Goal: Task Accomplishment & Management: Manage account settings

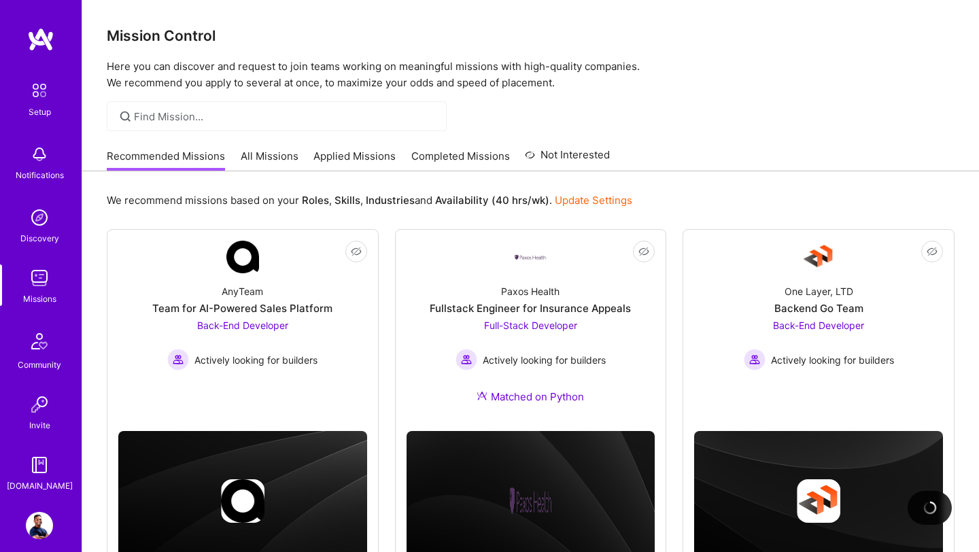
scroll to position [461, 0]
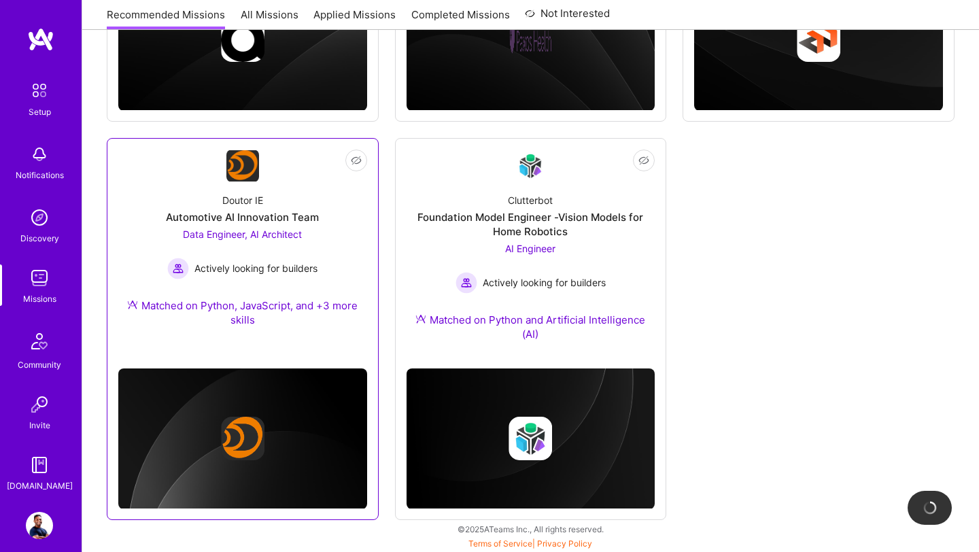
click at [297, 234] on span "Data Engineer, AI Architect" at bounding box center [242, 234] width 119 height 12
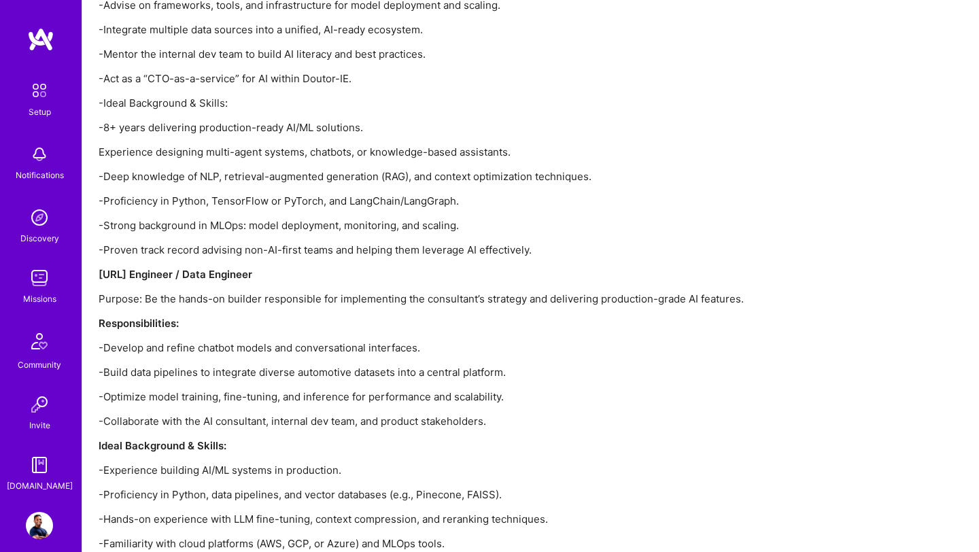
scroll to position [2339, 0]
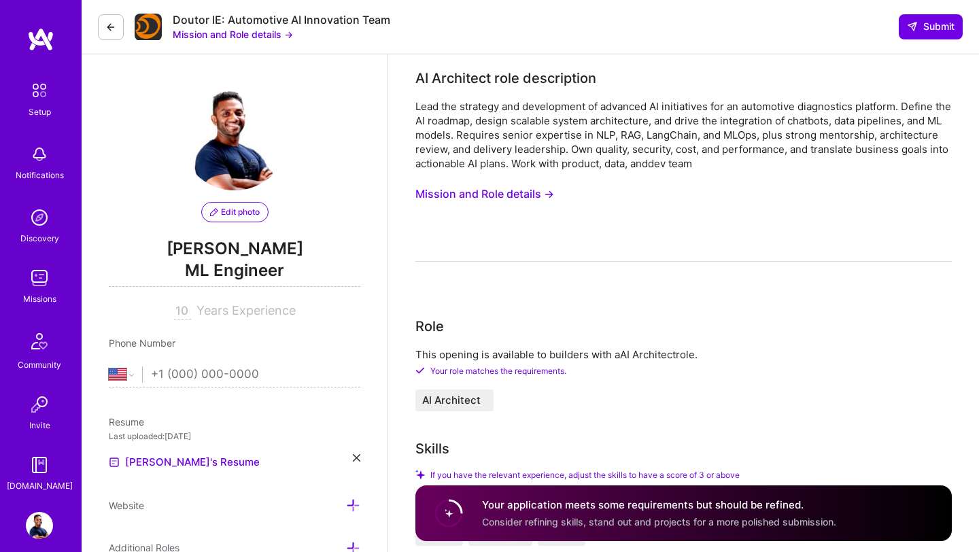
select select "US"
click at [50, 41] on img at bounding box center [40, 39] width 27 height 24
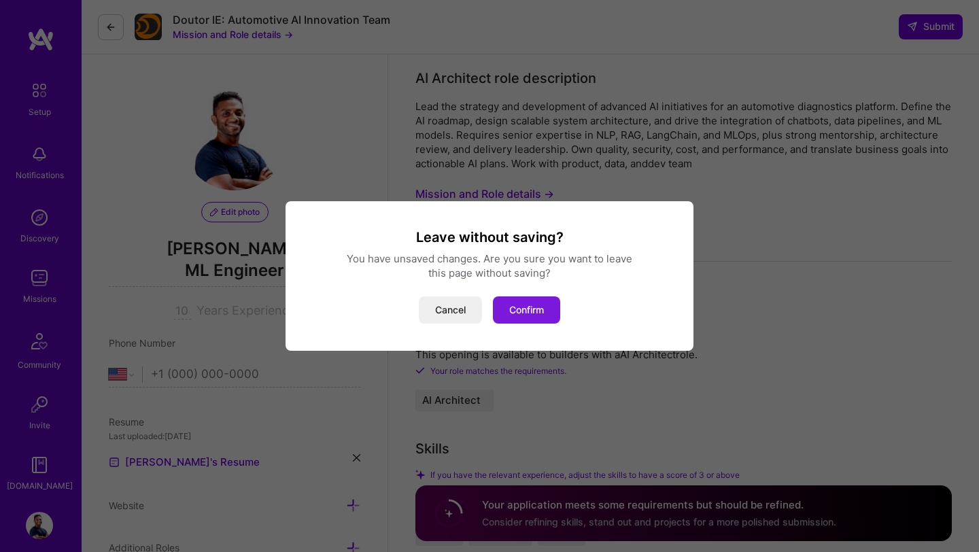
click at [518, 311] on button "Confirm" at bounding box center [526, 309] width 67 height 27
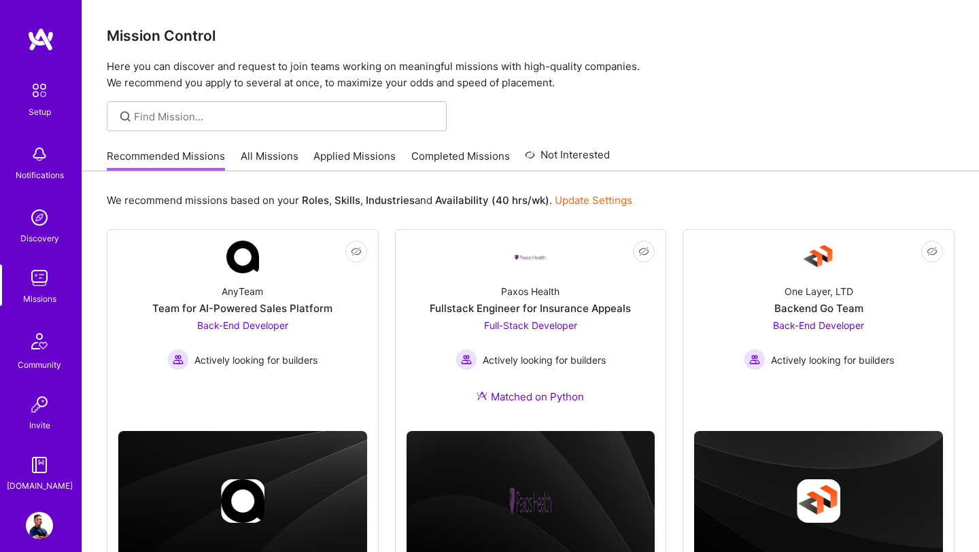
click at [37, 532] on img at bounding box center [39, 525] width 27 height 27
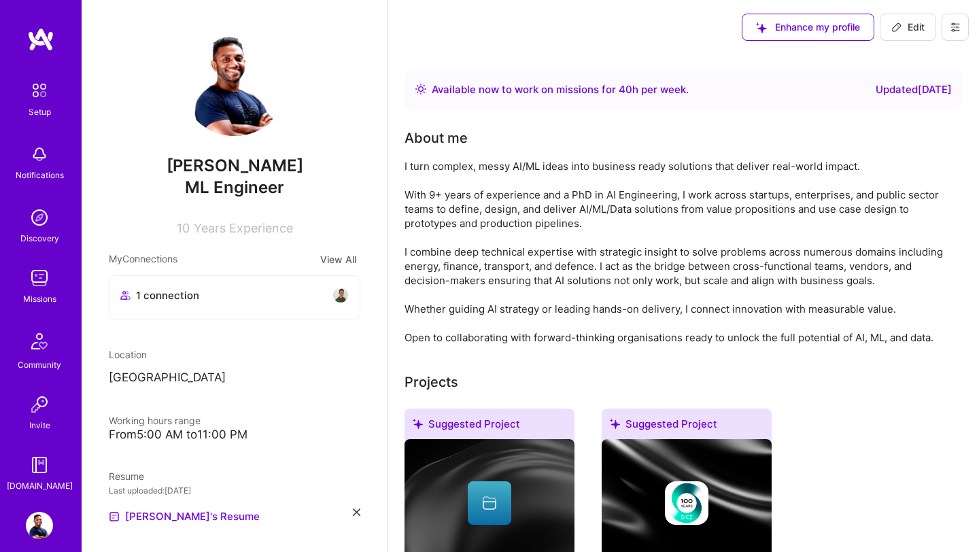
click at [240, 79] on img at bounding box center [234, 81] width 109 height 109
click at [245, 375] on p "Sri Lanka" at bounding box center [234, 378] width 251 height 16
click at [919, 23] on span "Edit" at bounding box center [907, 27] width 33 height 14
select select "US"
select select "Right Now"
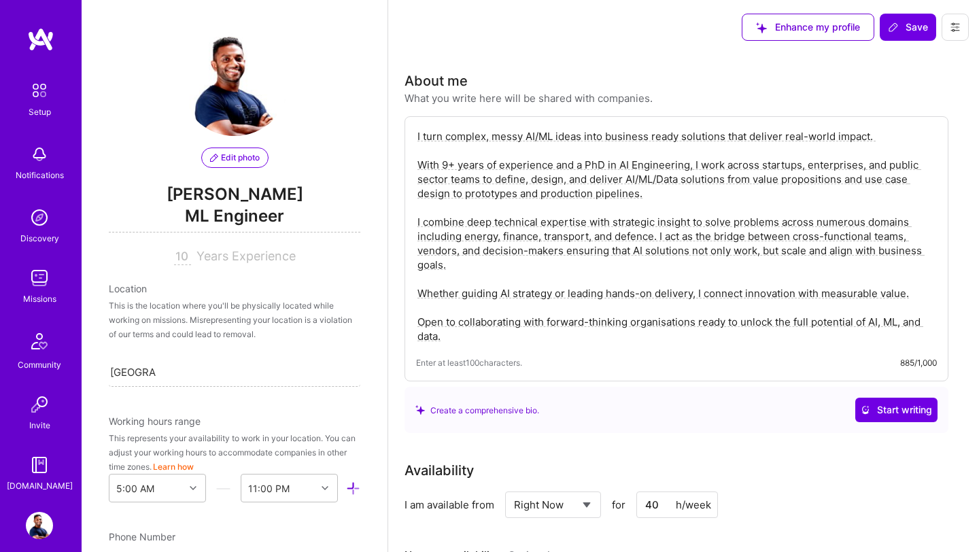
scroll to position [12, 0]
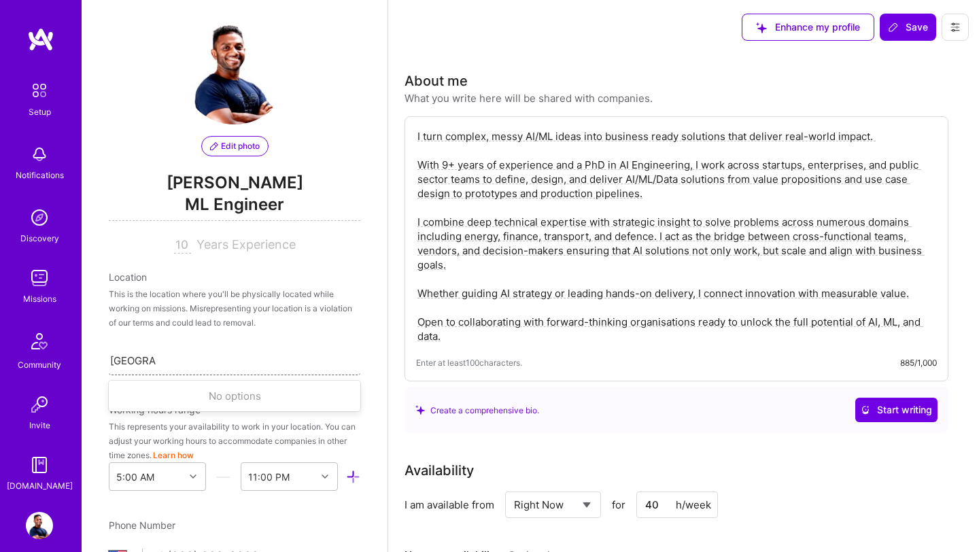
click at [185, 362] on div "Sri Lanka Sri Lanka" at bounding box center [234, 360] width 251 height 29
type input "S"
type input "Poland"
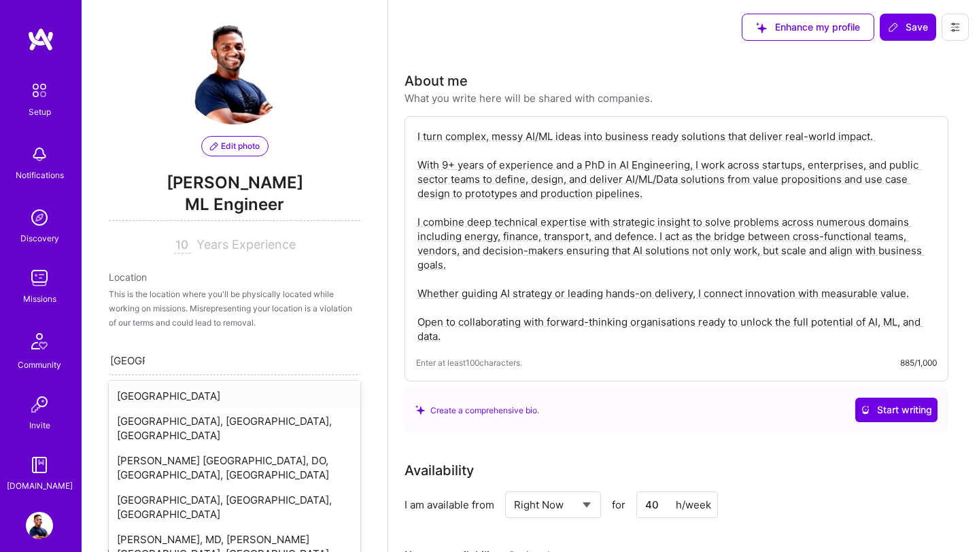
click at [149, 394] on div "Poland" at bounding box center [234, 395] width 251 height 25
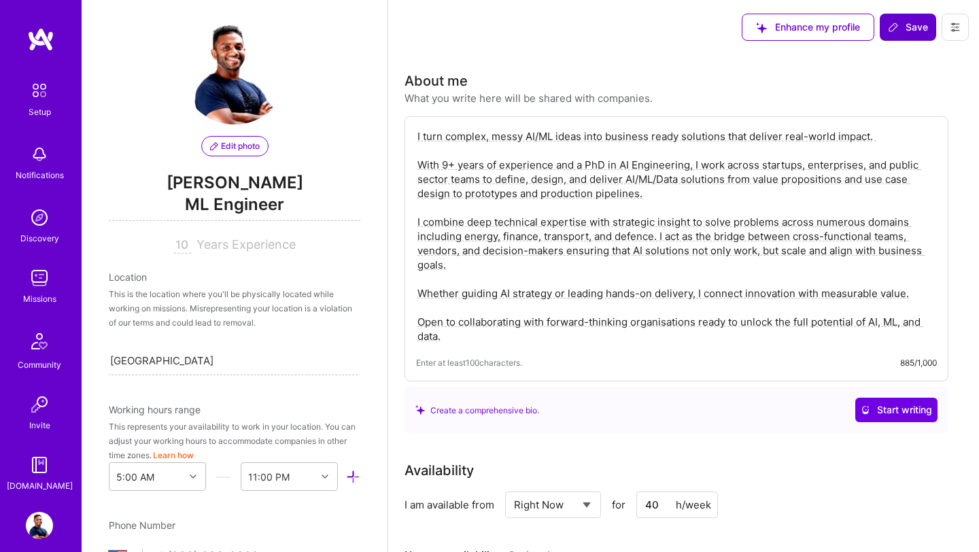
click at [906, 26] on span "Save" at bounding box center [907, 27] width 40 height 14
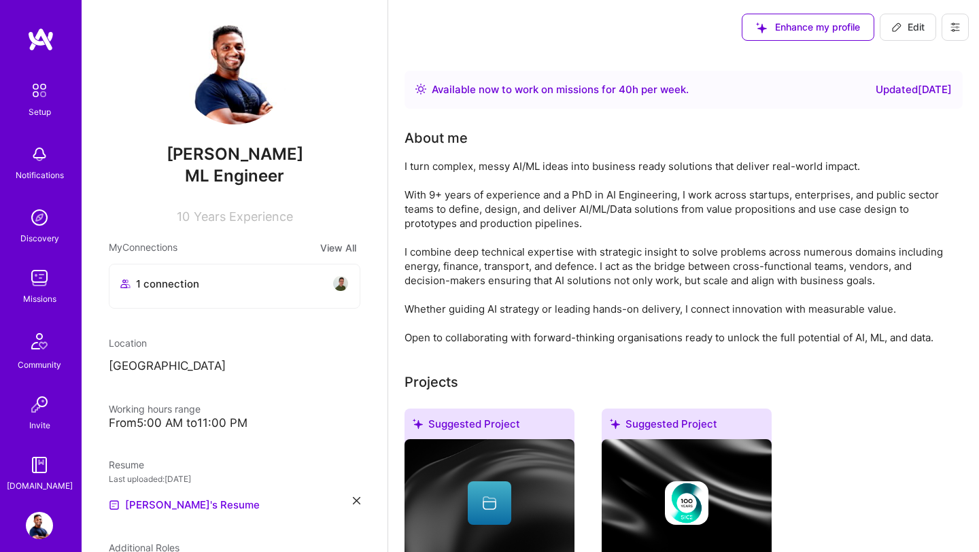
click at [35, 283] on img at bounding box center [39, 277] width 27 height 27
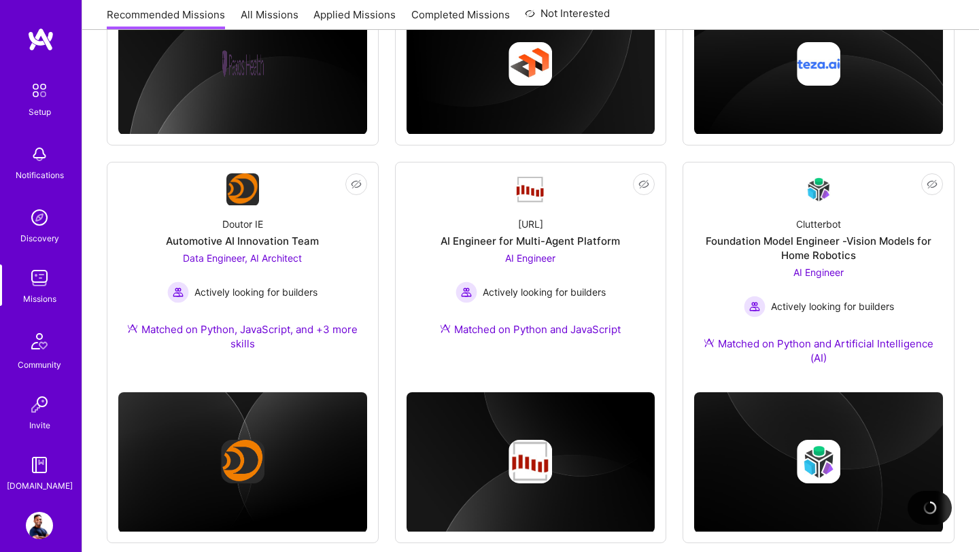
scroll to position [846, 0]
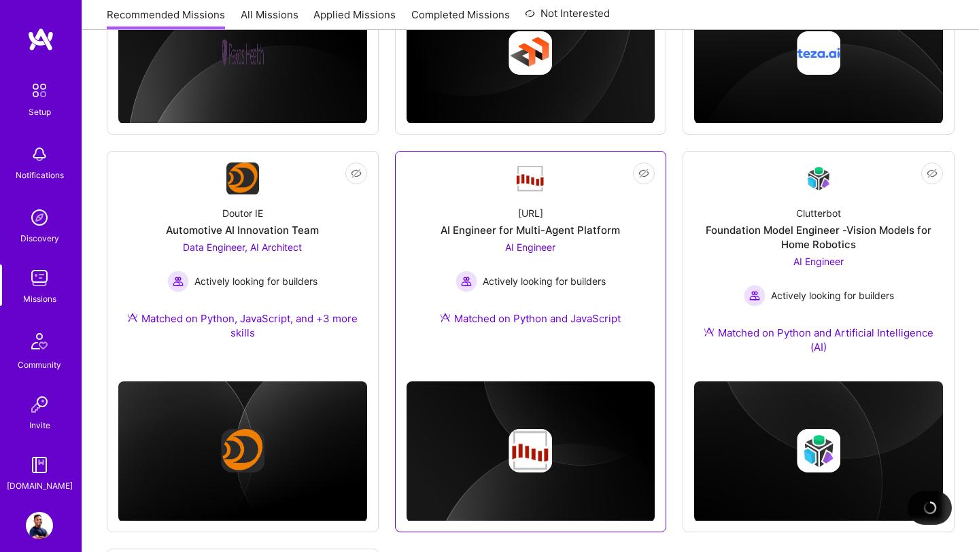
click at [534, 226] on div "AI Engineer for Multi-Agent Platform" at bounding box center [529, 230] width 179 height 14
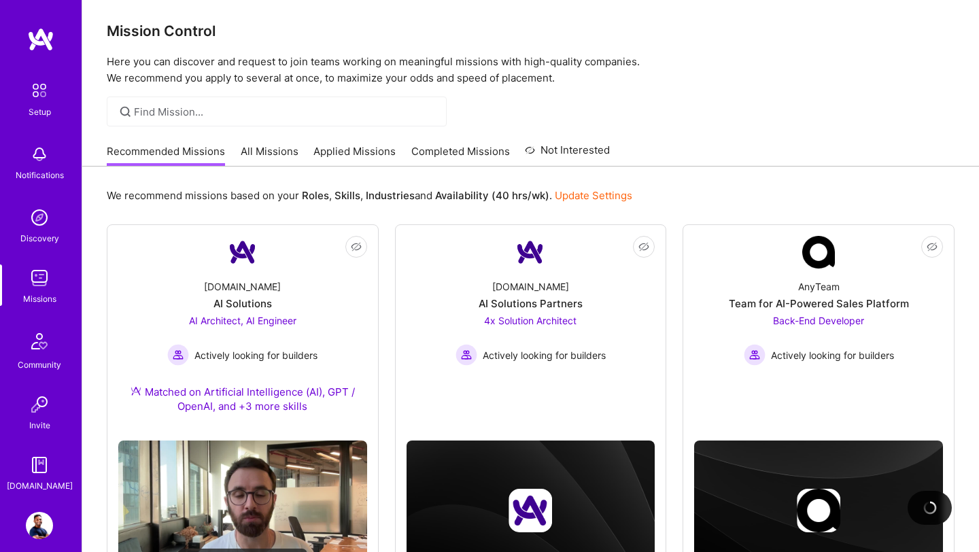
scroll to position [0, 0]
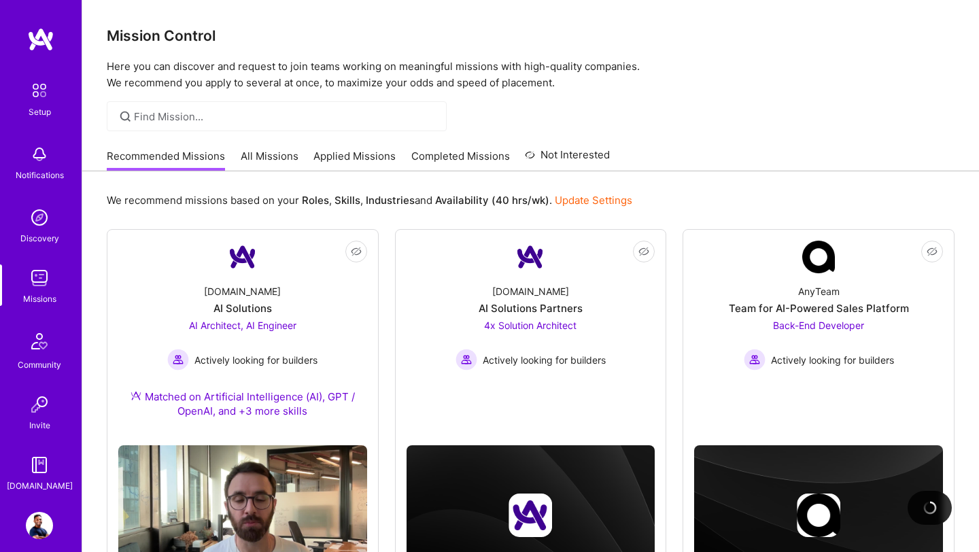
click at [41, 527] on img at bounding box center [39, 525] width 27 height 27
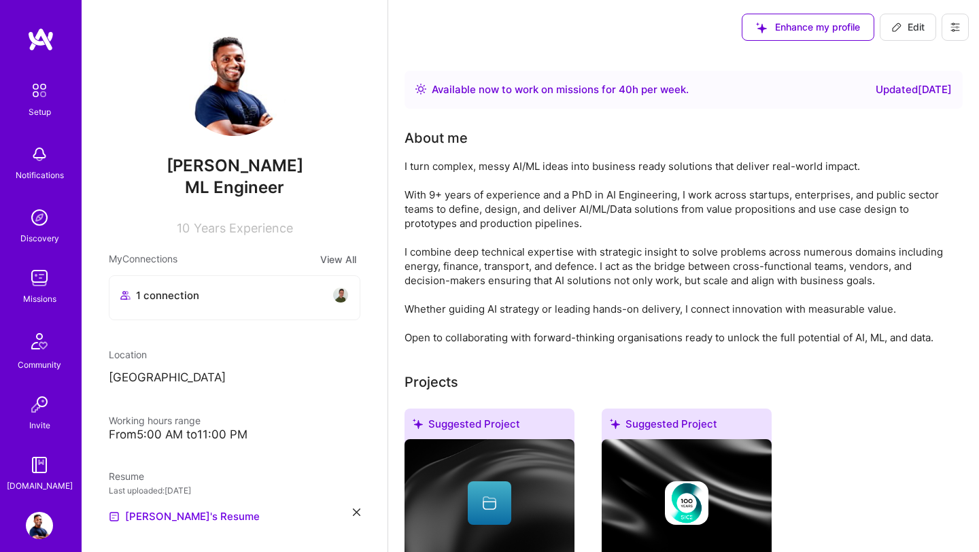
click at [38, 281] on img at bounding box center [39, 277] width 27 height 27
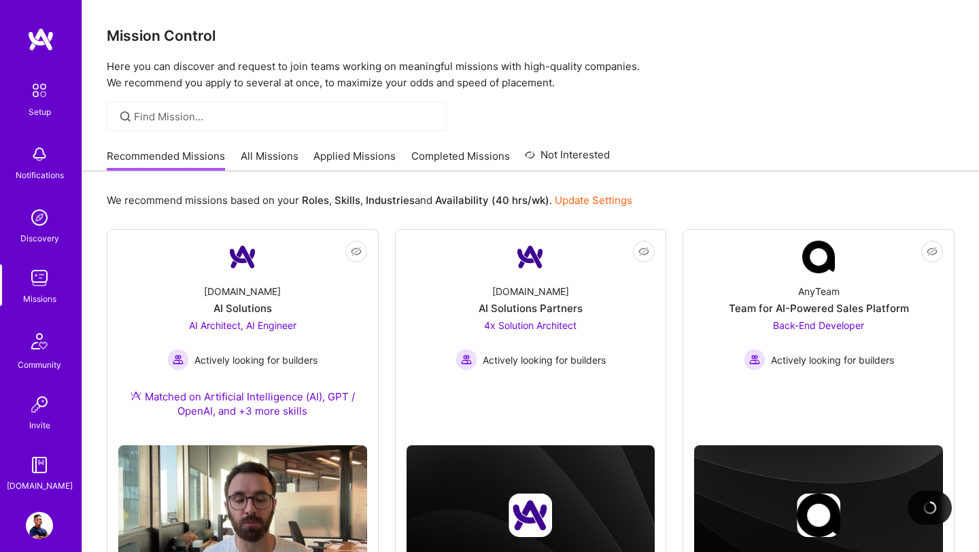
click at [280, 160] on link "All Missions" at bounding box center [270, 160] width 58 height 22
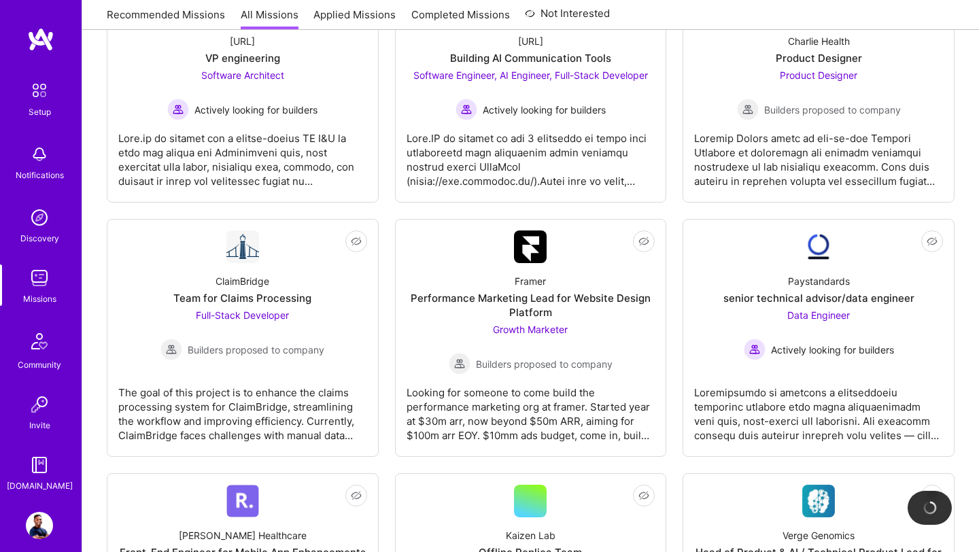
scroll to position [1791, 0]
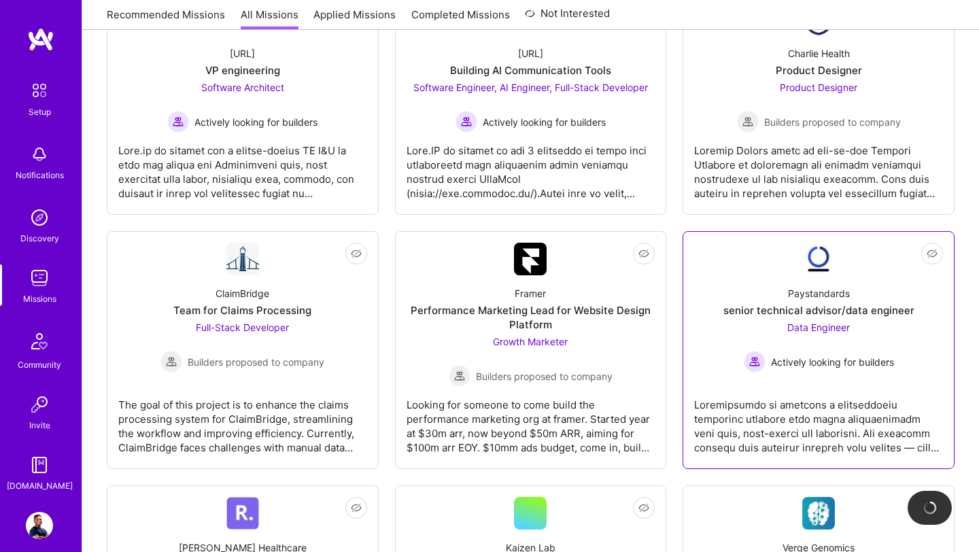
click at [813, 322] on span "Data Engineer" at bounding box center [818, 327] width 63 height 12
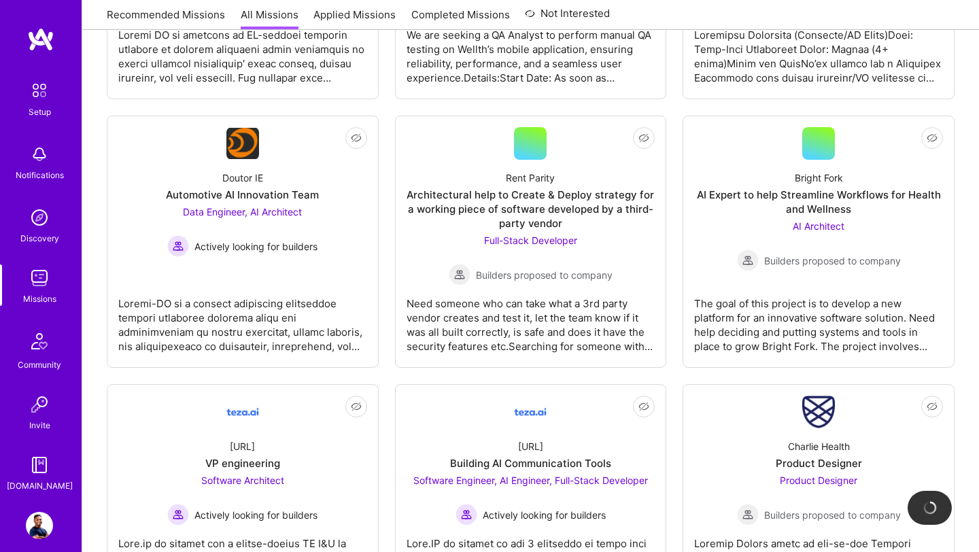
scroll to position [1397, 0]
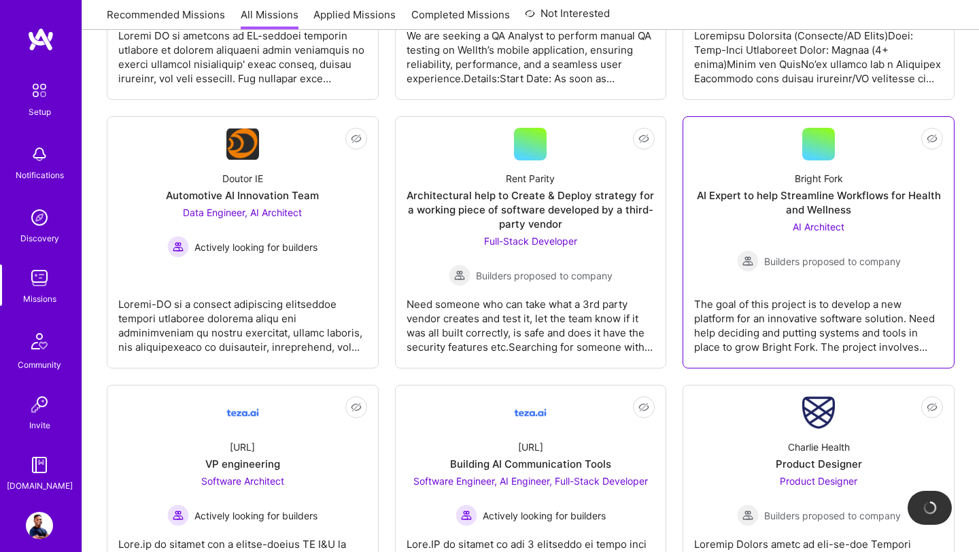
click at [817, 228] on span "AI Architect" at bounding box center [818, 227] width 52 height 12
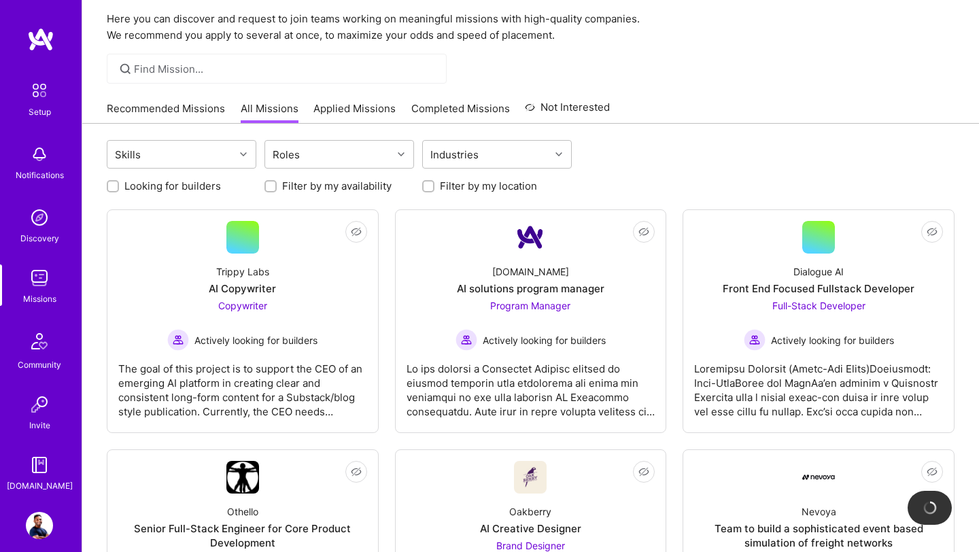
scroll to position [0, 0]
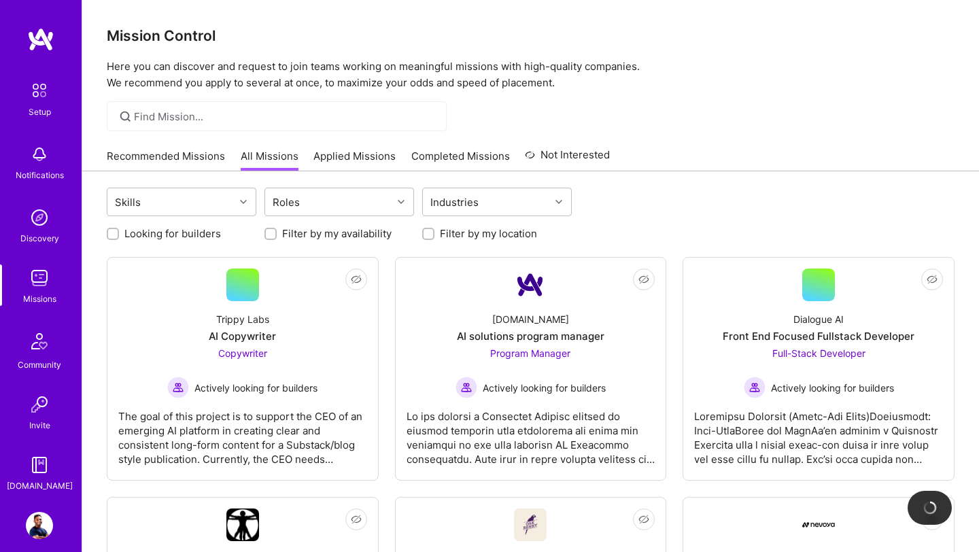
click at [39, 289] on img at bounding box center [39, 277] width 27 height 27
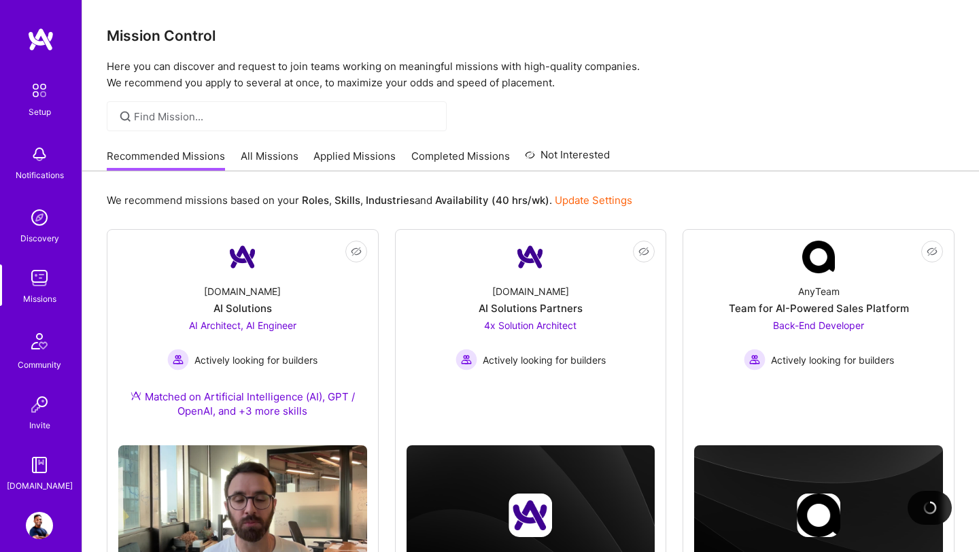
click at [38, 527] on img at bounding box center [39, 525] width 27 height 27
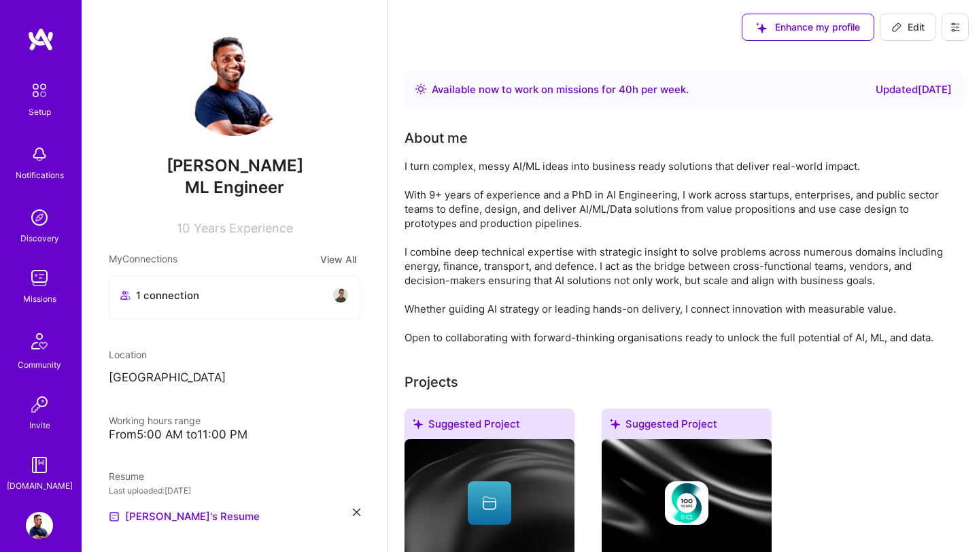
click at [187, 381] on p "Poland" at bounding box center [234, 378] width 251 height 16
click at [913, 33] on span "Edit" at bounding box center [907, 27] width 33 height 14
select select "US"
select select "Right Now"
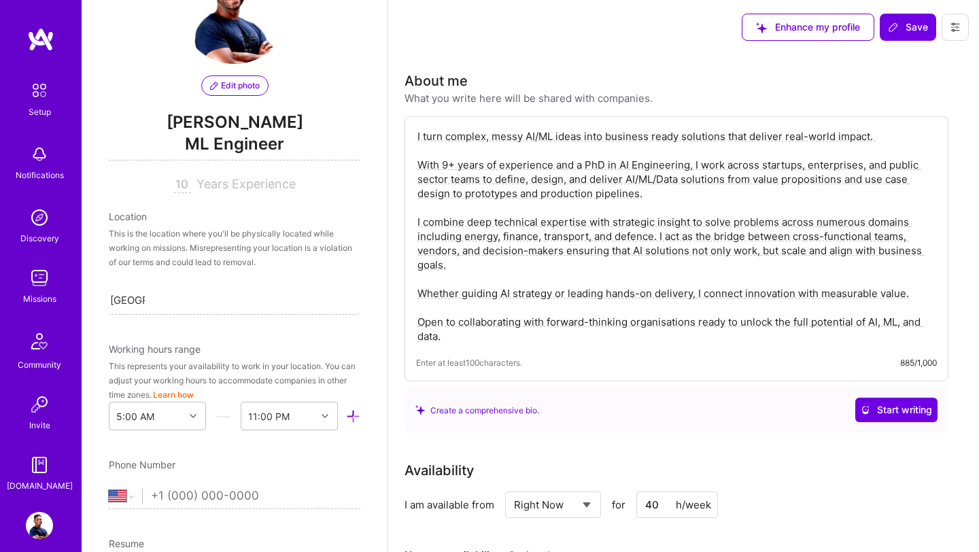
scroll to position [53, 0]
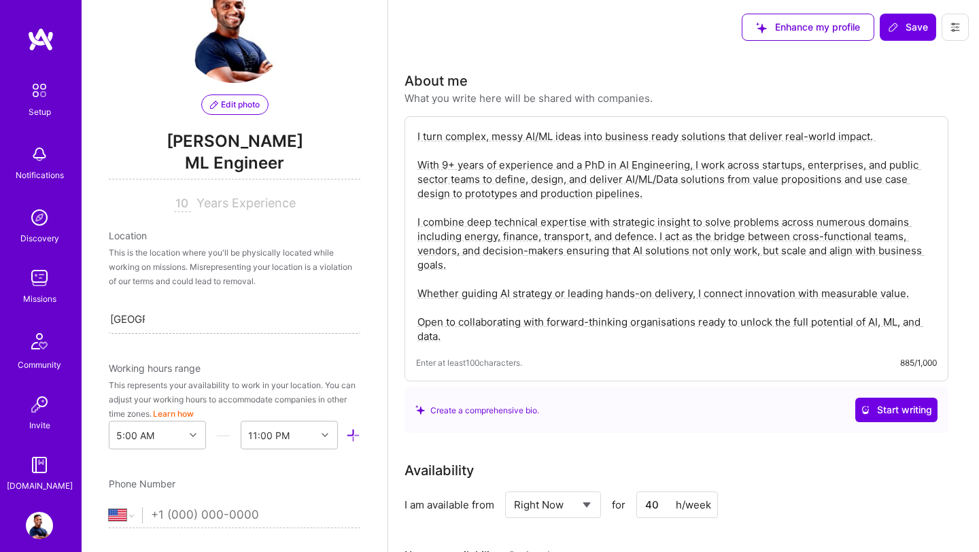
click at [167, 323] on div "Poland Poland" at bounding box center [234, 318] width 251 height 29
type input "P"
type input "munich"
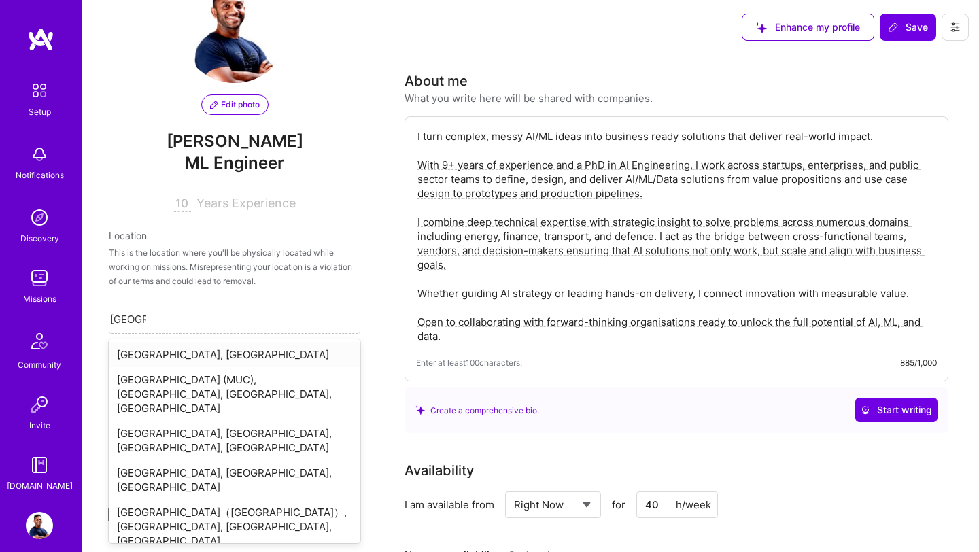
click at [157, 349] on div "Munich, Germany" at bounding box center [234, 354] width 251 height 25
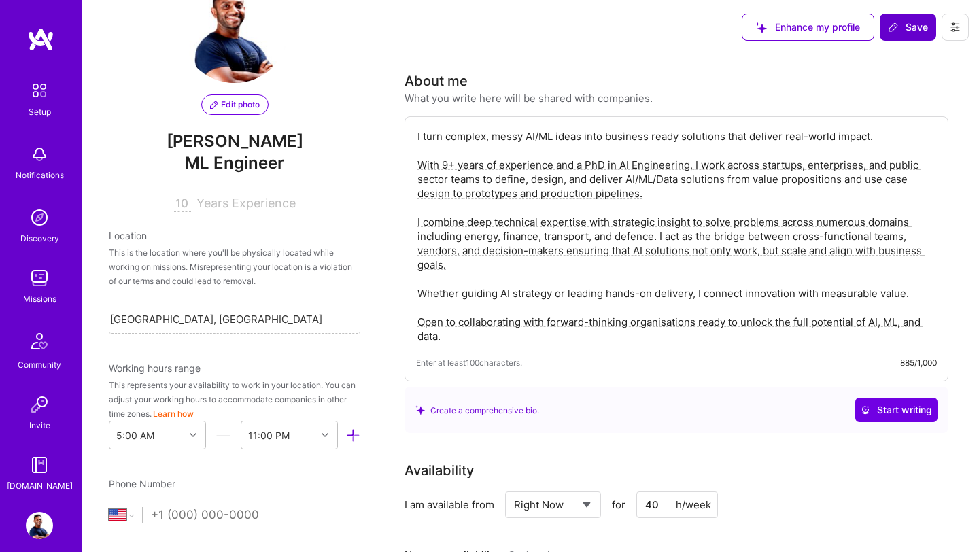
click at [914, 37] on button "Save" at bounding box center [907, 27] width 56 height 27
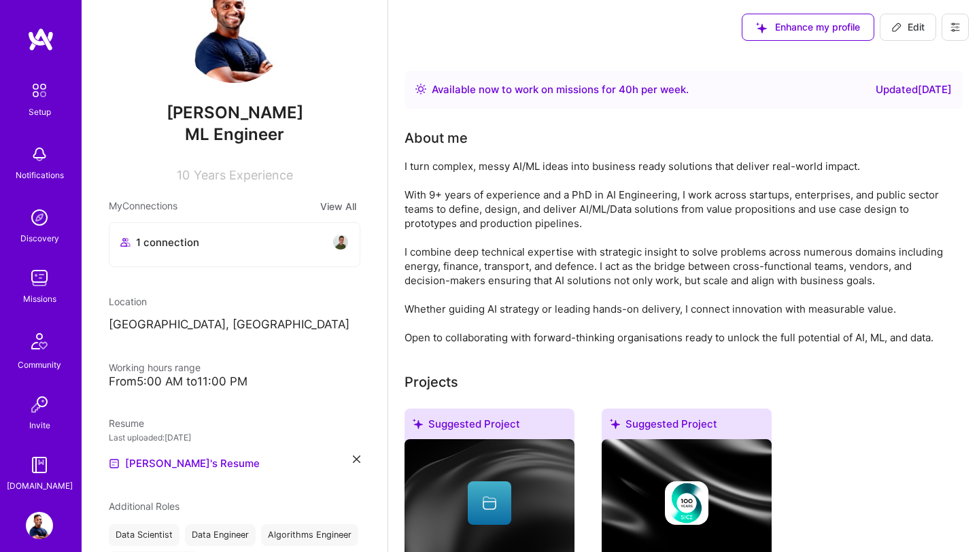
click at [31, 288] on img at bounding box center [39, 277] width 27 height 27
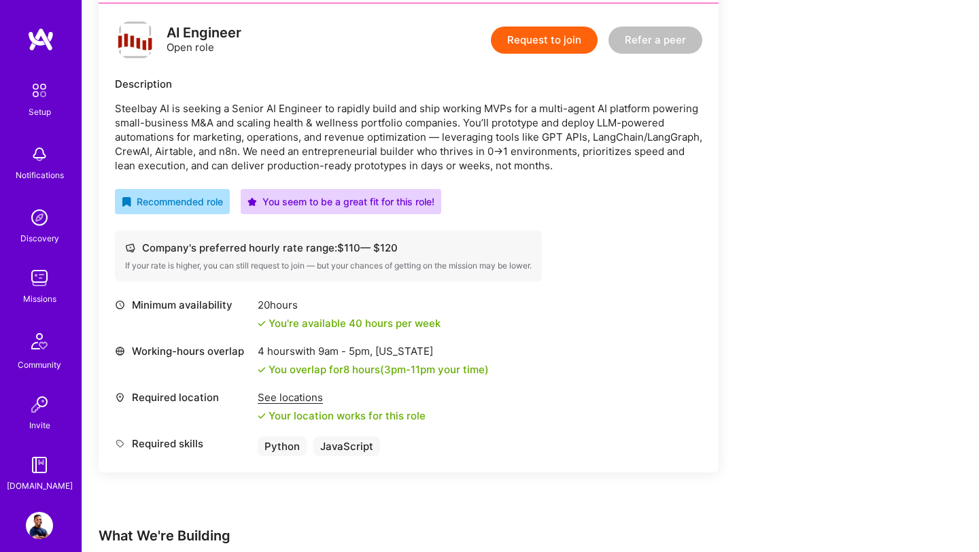
scroll to position [351, 0]
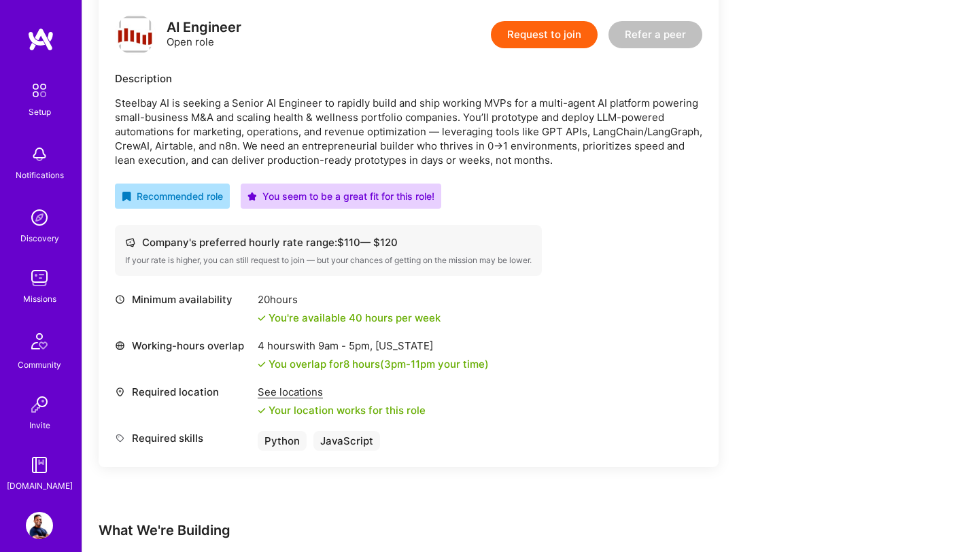
click at [286, 391] on div "See locations" at bounding box center [342, 392] width 168 height 14
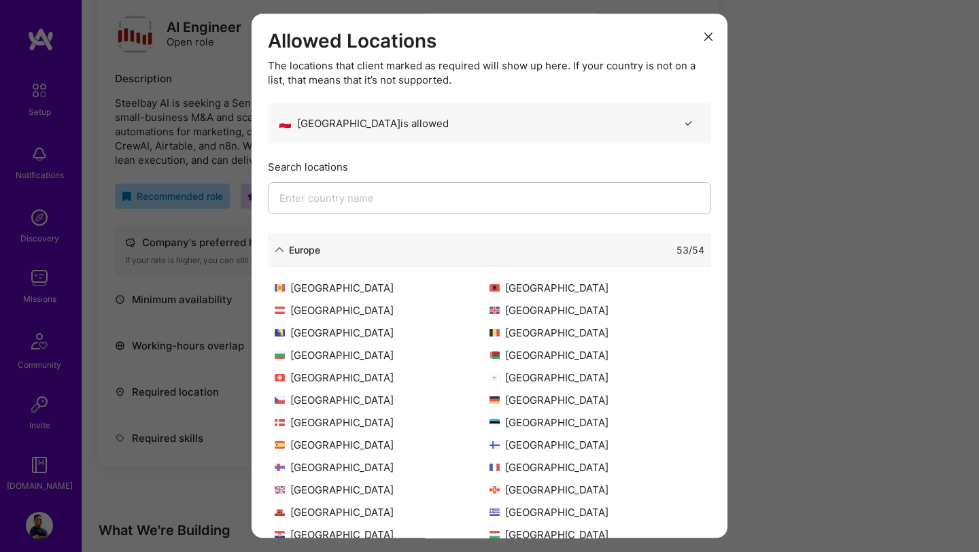
click at [708, 35] on icon "modal" at bounding box center [708, 37] width 8 height 8
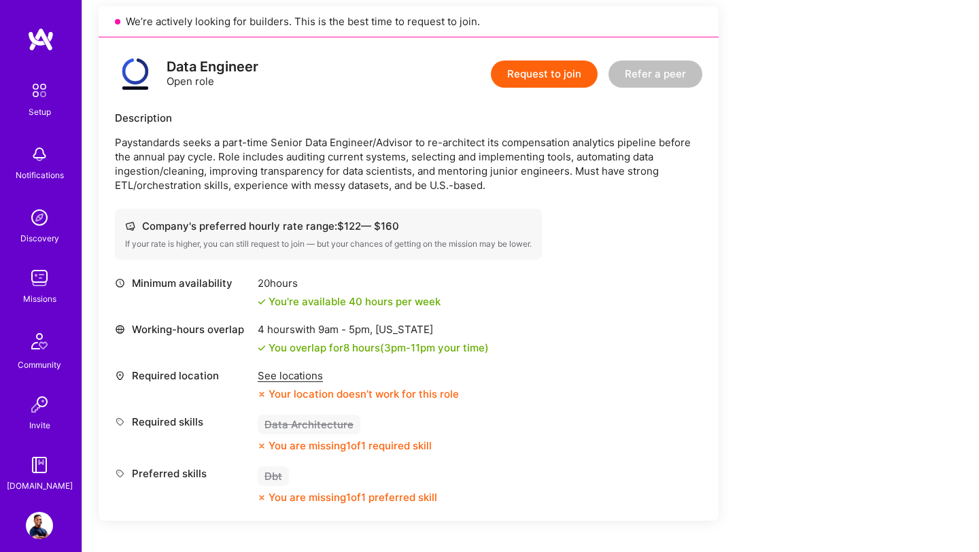
scroll to position [313, 0]
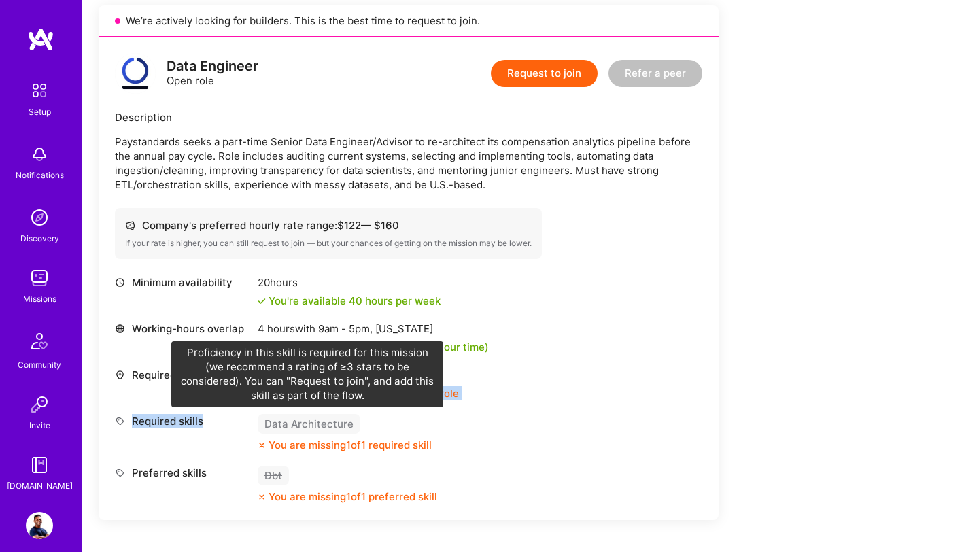
drag, startPoint x: 311, startPoint y: 374, endPoint x: 249, endPoint y: 429, distance: 82.8
click at [251, 429] on div "Minimum availability 20 hours You're available 40 hours per week Working-hours …" at bounding box center [408, 389] width 587 height 228
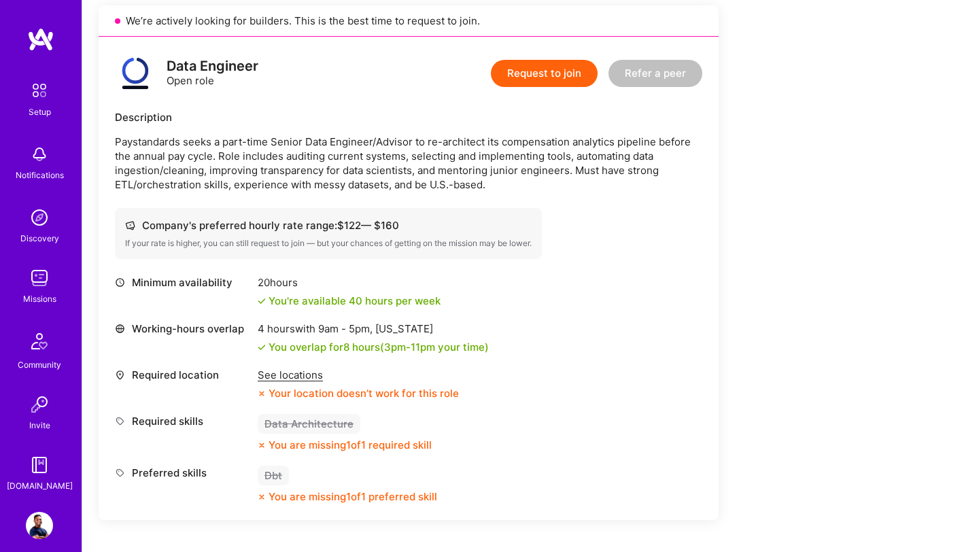
click at [631, 198] on div "Data Engineer Open role Request to join Refer a peer Description Paystandards s…" at bounding box center [409, 278] width 620 height 483
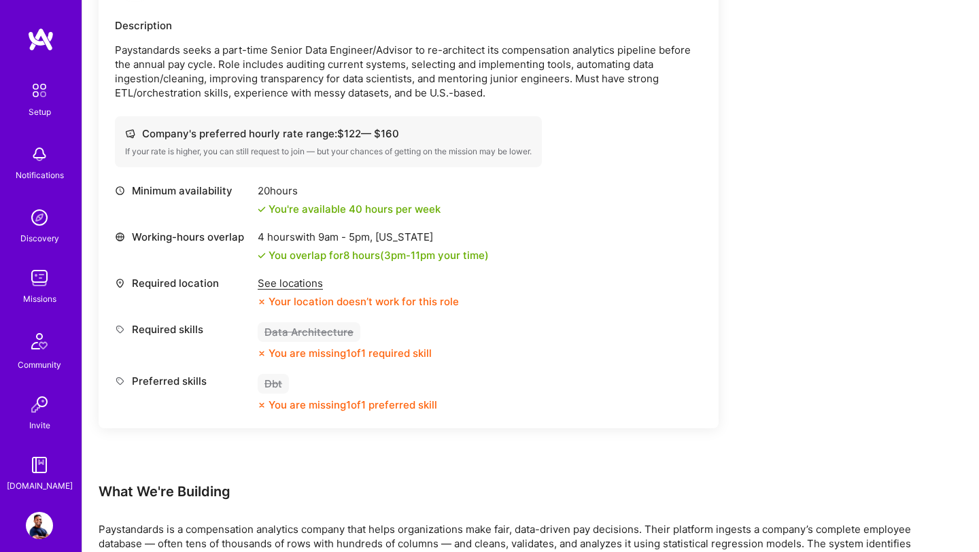
scroll to position [0, 0]
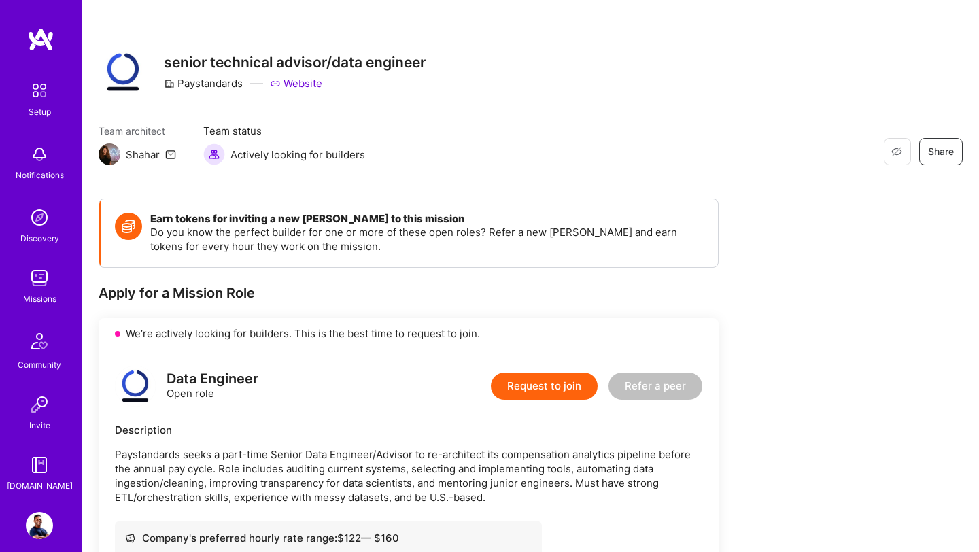
click at [108, 153] on img at bounding box center [110, 154] width 22 height 22
click at [148, 156] on div "Shahar" at bounding box center [143, 154] width 34 height 14
click at [137, 127] on span "Team architect" at bounding box center [137, 131] width 77 height 14
drag, startPoint x: 46, startPoint y: 281, endPoint x: 33, endPoint y: 223, distance: 59.8
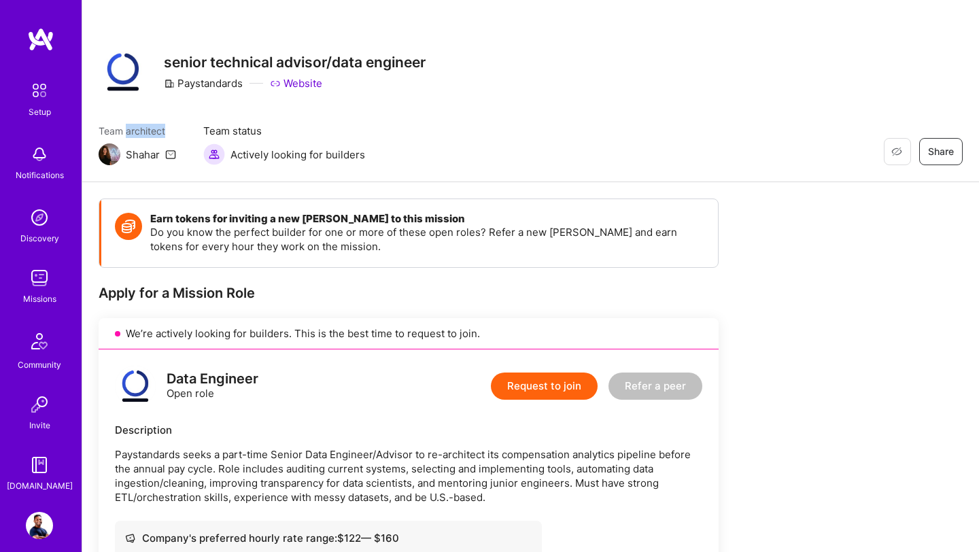
click at [33, 223] on img at bounding box center [39, 217] width 27 height 27
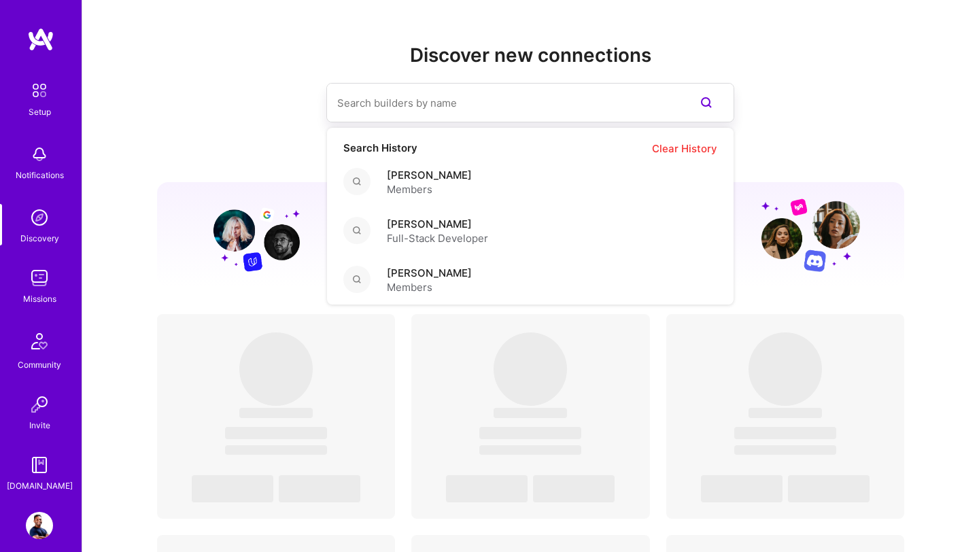
click at [510, 109] on input at bounding box center [503, 103] width 332 height 35
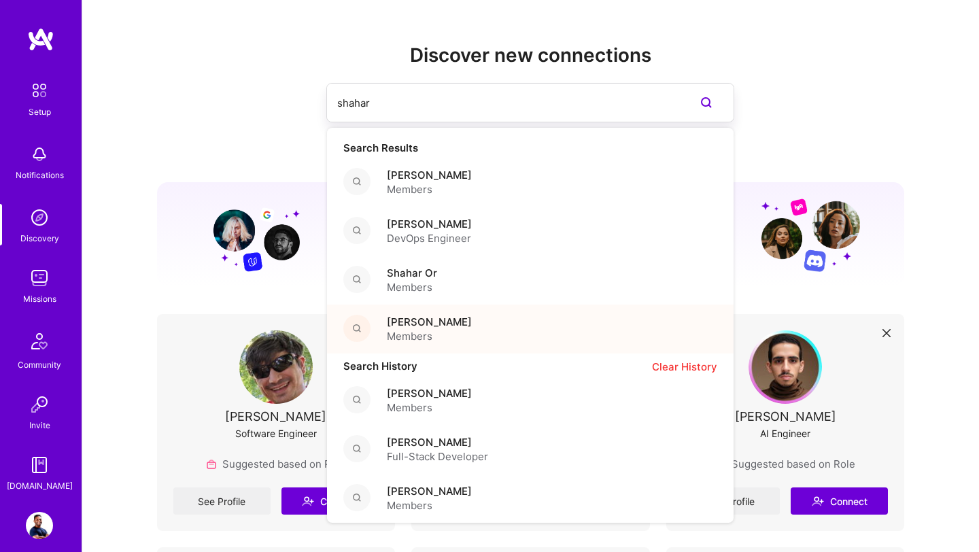
type input "shahar"
click at [425, 321] on span "Shahar Shavit" at bounding box center [429, 322] width 85 height 14
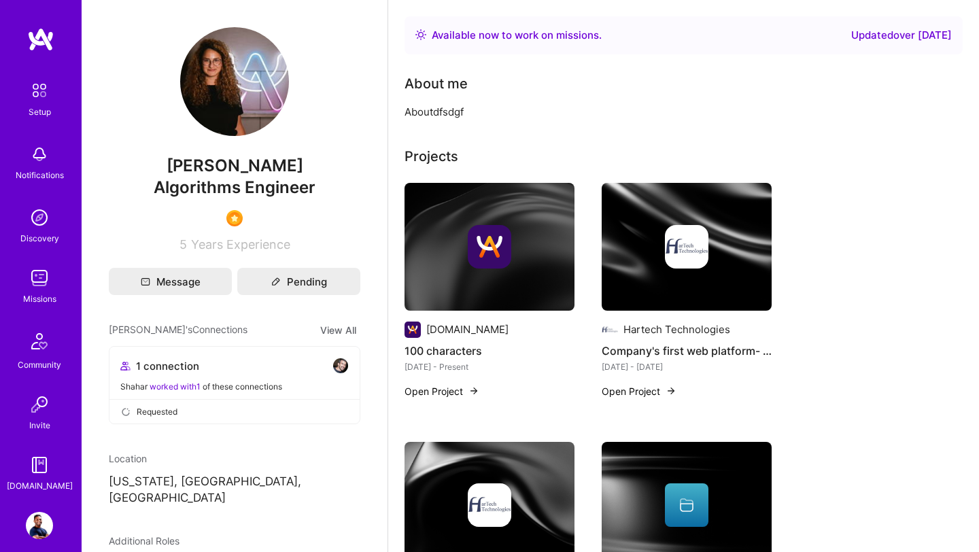
click at [236, 68] on img at bounding box center [234, 81] width 109 height 109
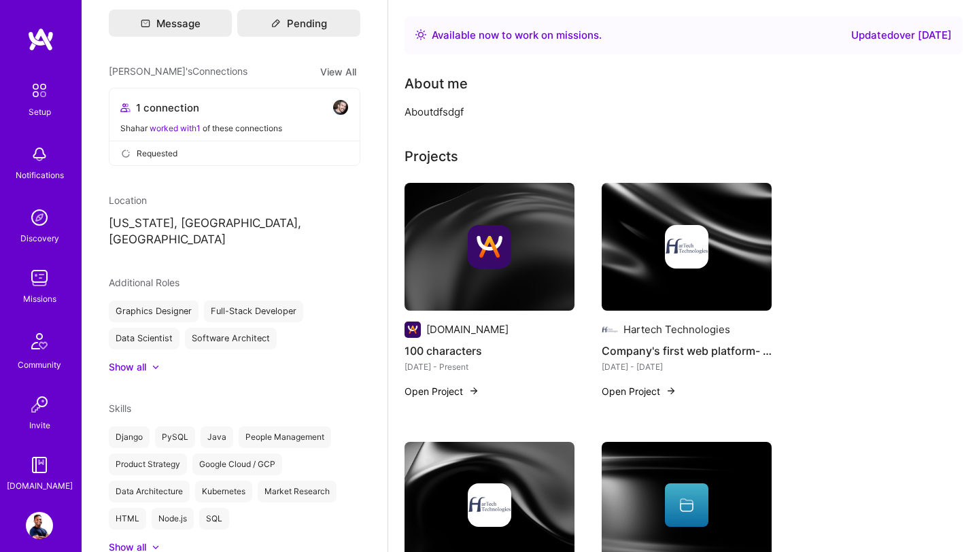
scroll to position [283, 0]
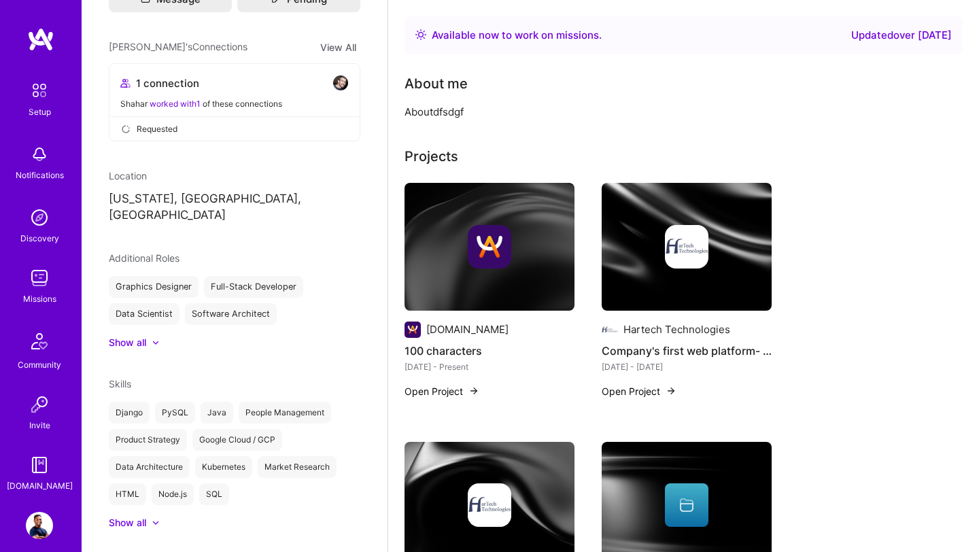
click at [153, 340] on icon at bounding box center [155, 342] width 7 height 4
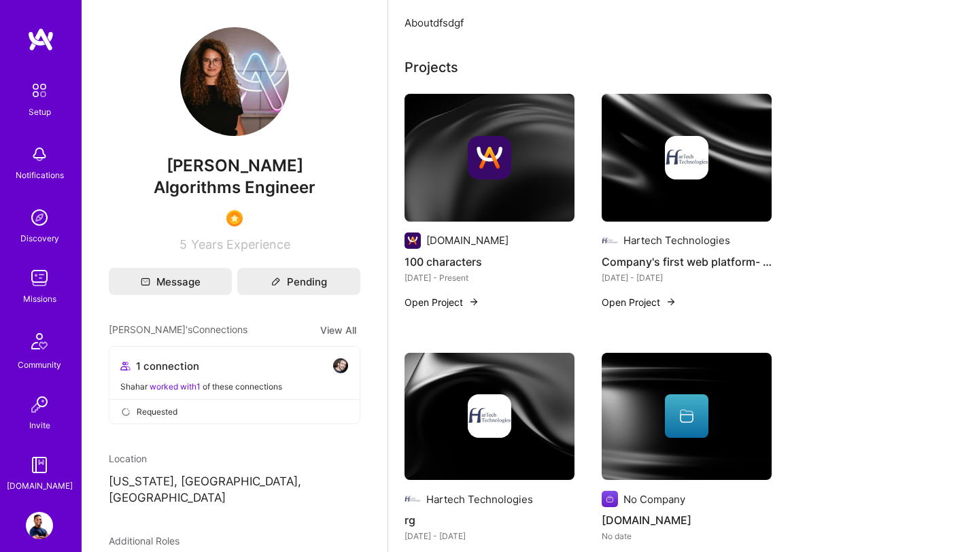
scroll to position [0, 0]
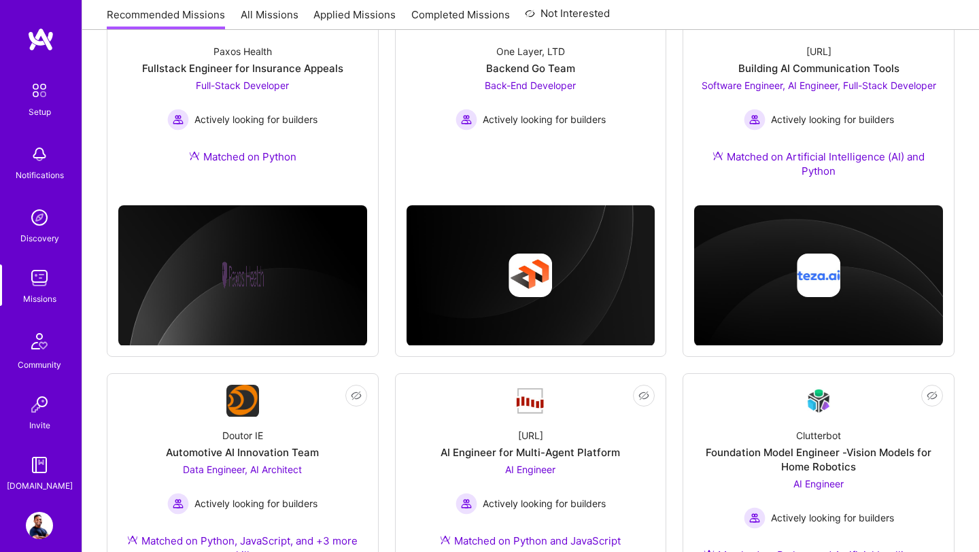
scroll to position [124, 0]
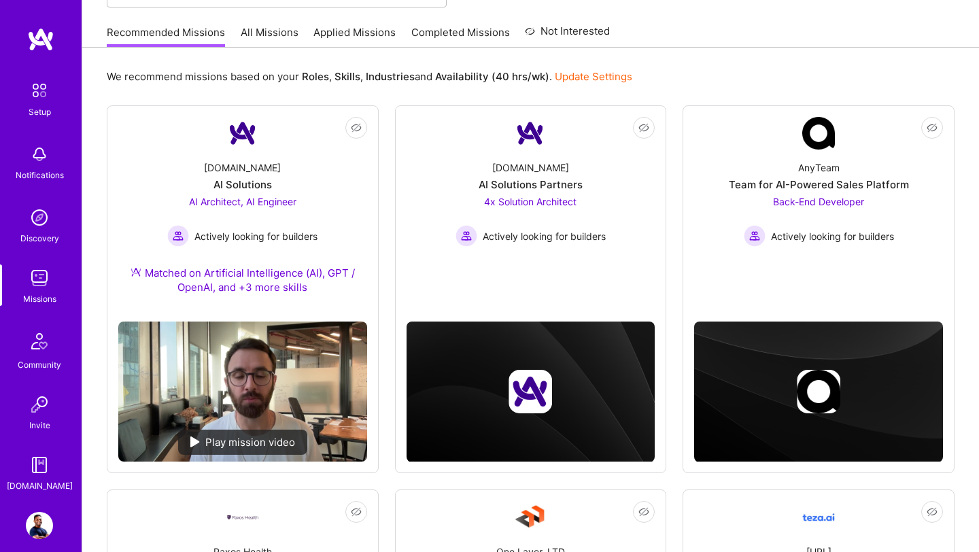
click at [270, 25] on link "All Missions" at bounding box center [270, 36] width 58 height 22
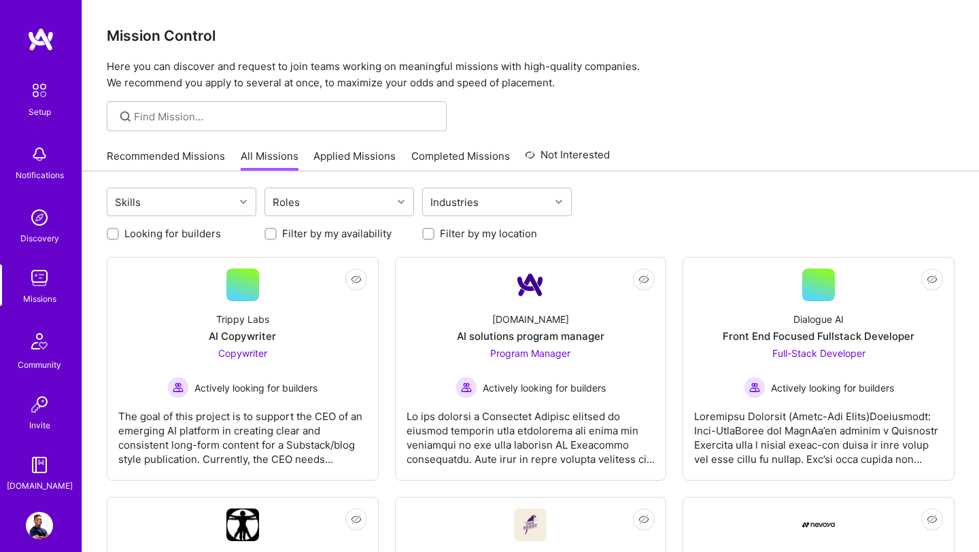
click at [37, 279] on img at bounding box center [39, 277] width 27 height 27
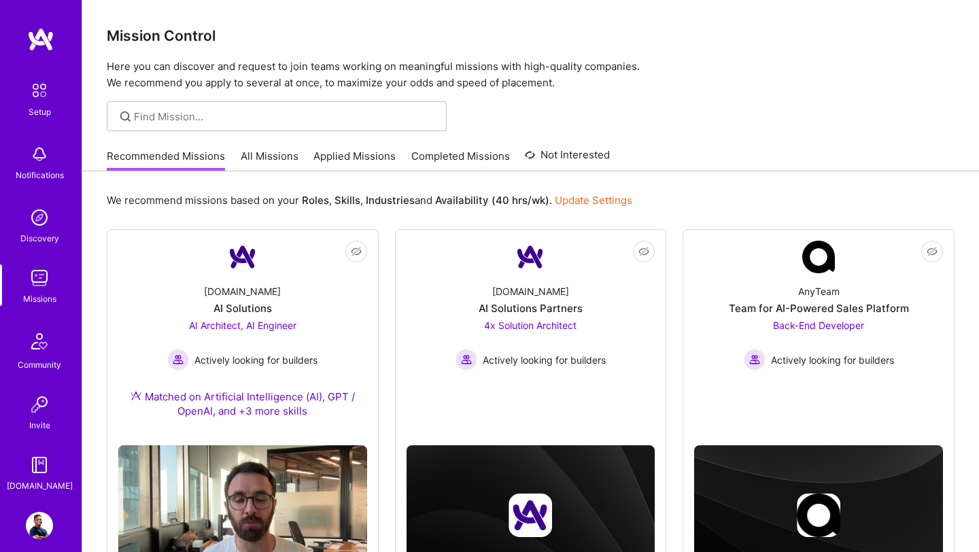
click at [40, 521] on img at bounding box center [39, 525] width 27 height 27
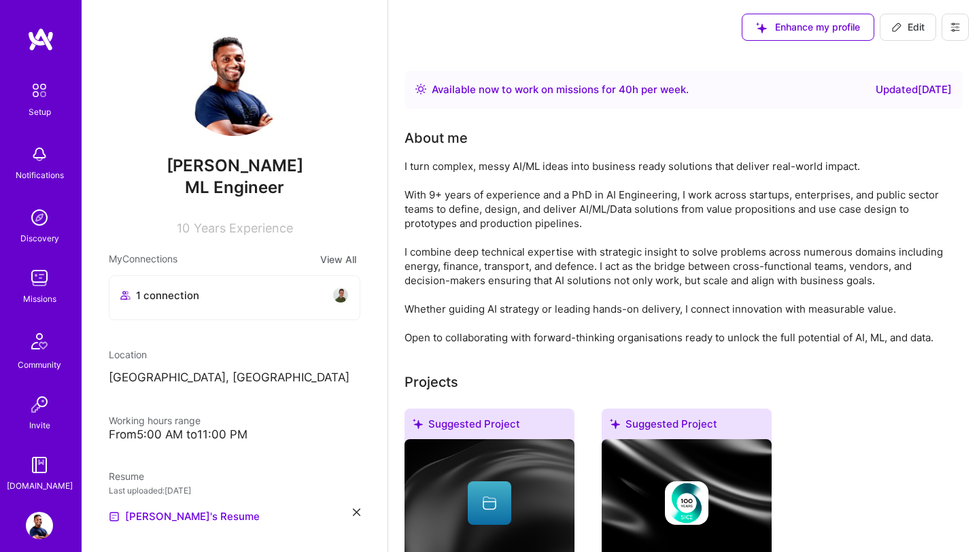
click at [915, 29] on span "Edit" at bounding box center [907, 27] width 33 height 14
select select "US"
select select "Right Now"
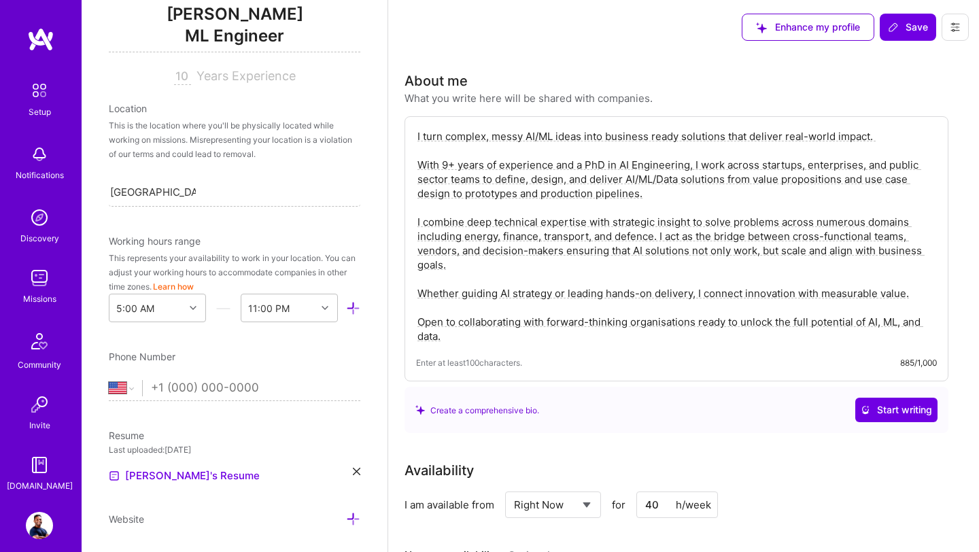
scroll to position [158, 0]
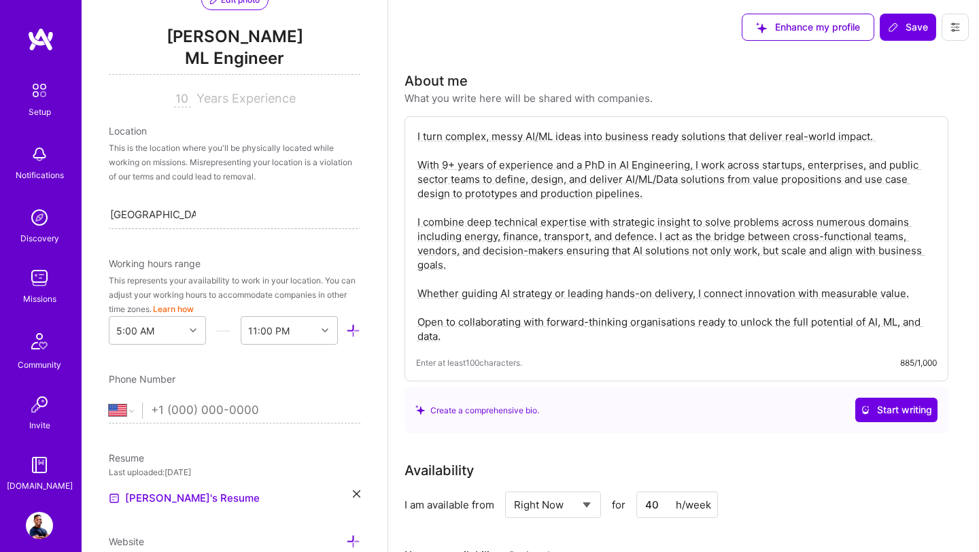
click at [207, 207] on div "Munich, Germany Munich, Germany" at bounding box center [234, 214] width 251 height 29
drag, startPoint x: 214, startPoint y: 221, endPoint x: 54, endPoint y: 197, distance: 161.4
type input "sri"
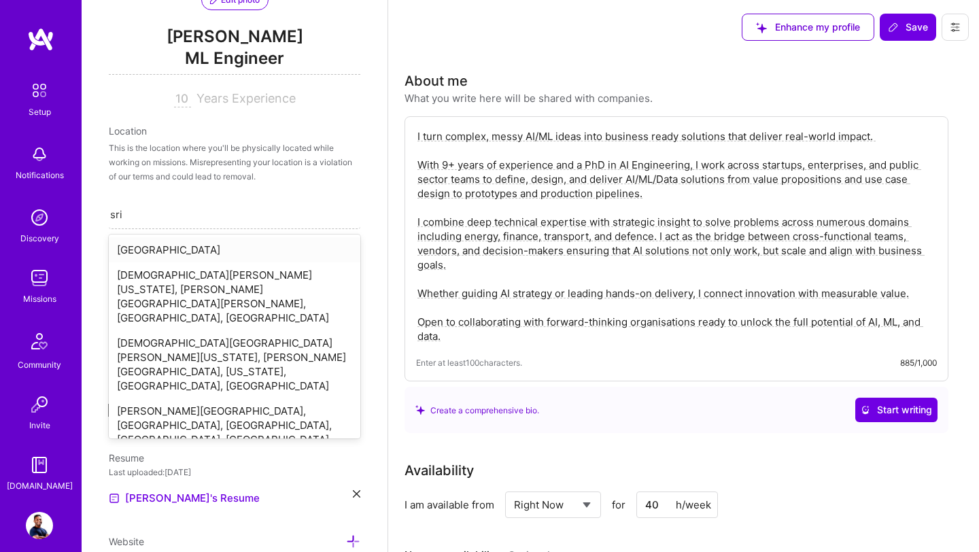
click at [158, 247] on div "Sri Lanka" at bounding box center [234, 249] width 251 height 25
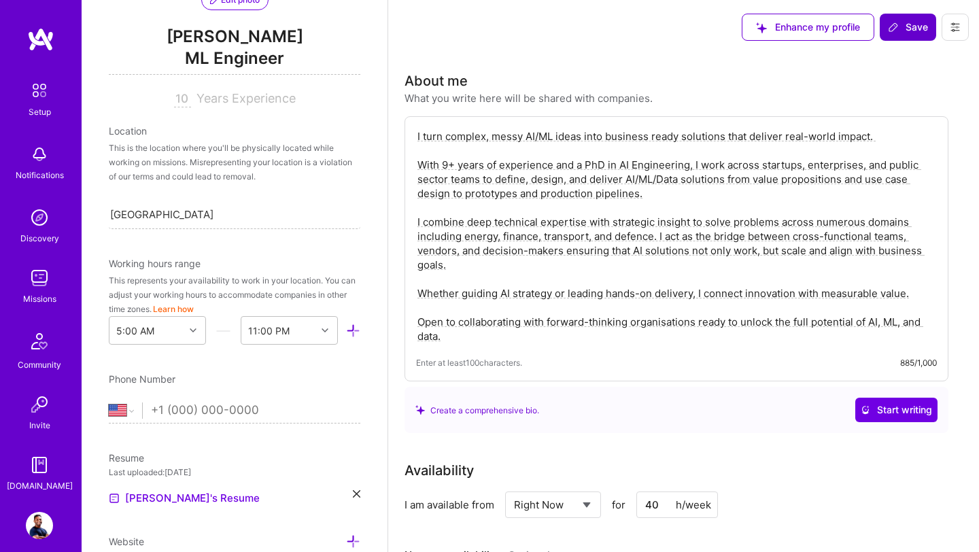
click at [923, 32] on span "Save" at bounding box center [907, 27] width 40 height 14
click at [239, 61] on span "ML Engineer" at bounding box center [234, 61] width 251 height 28
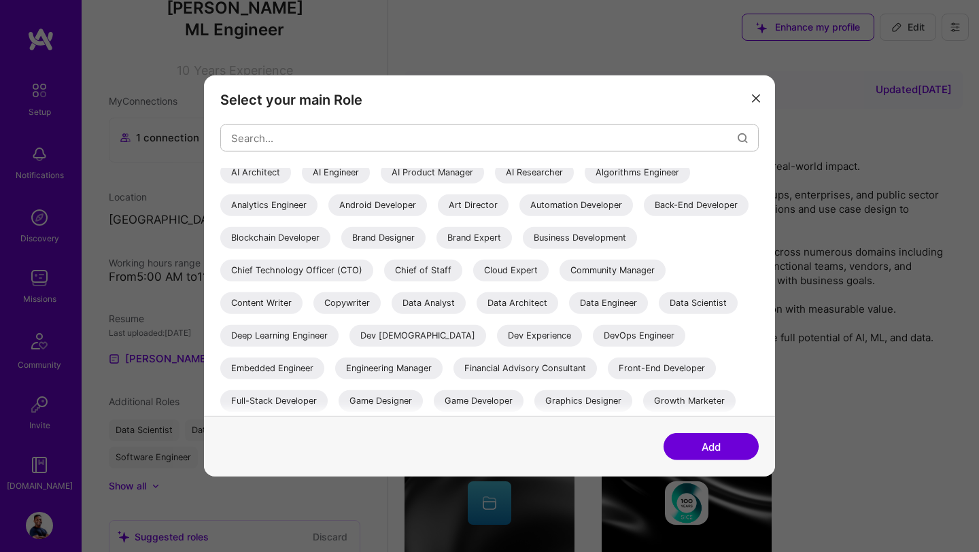
scroll to position [0, 0]
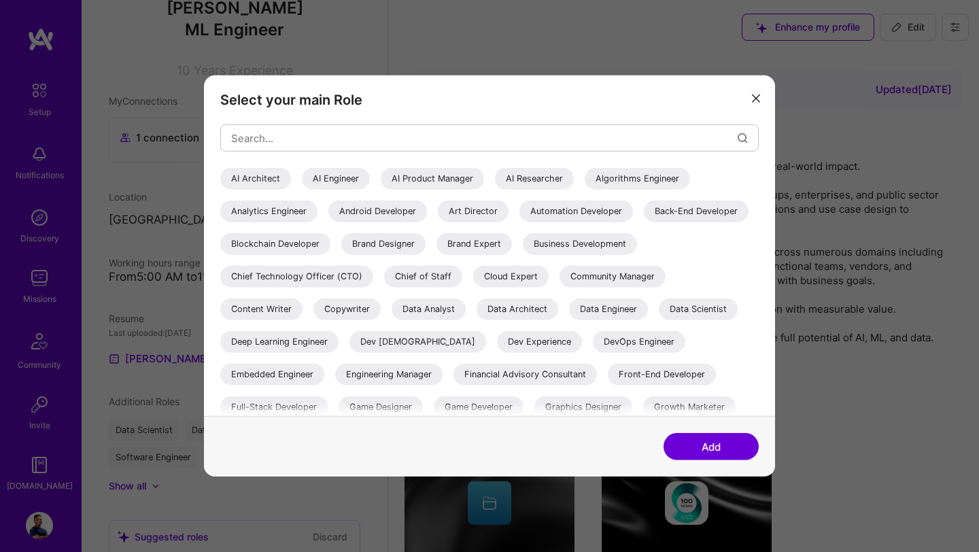
click at [754, 98] on icon "modal" at bounding box center [756, 98] width 8 height 8
